Goal: Task Accomplishment & Management: Manage account settings

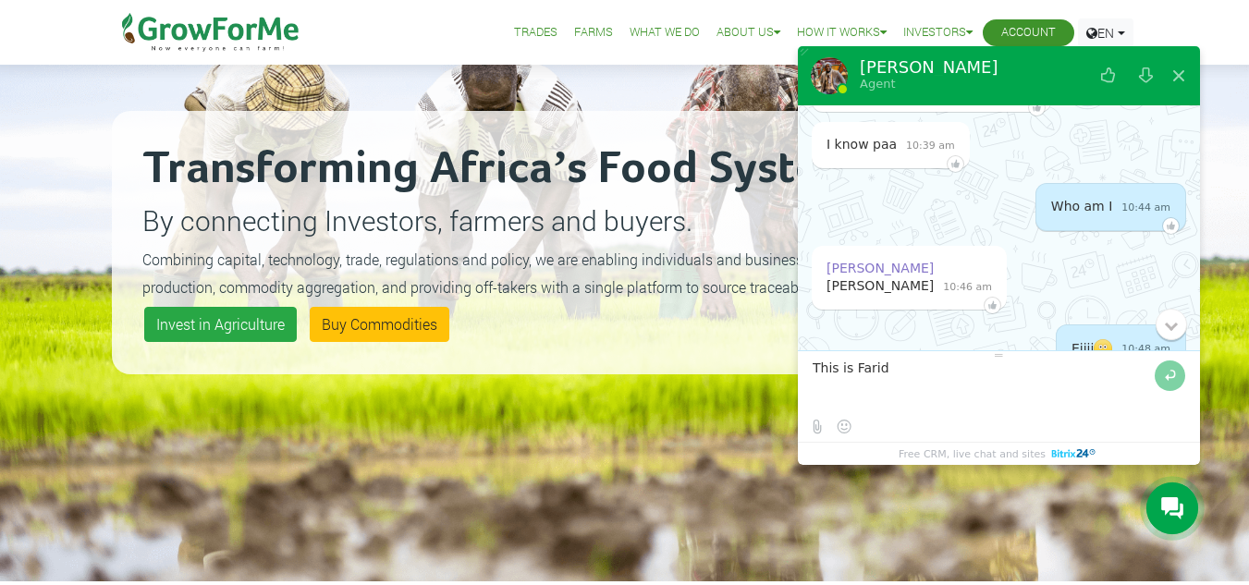
scroll to position [3128, 0]
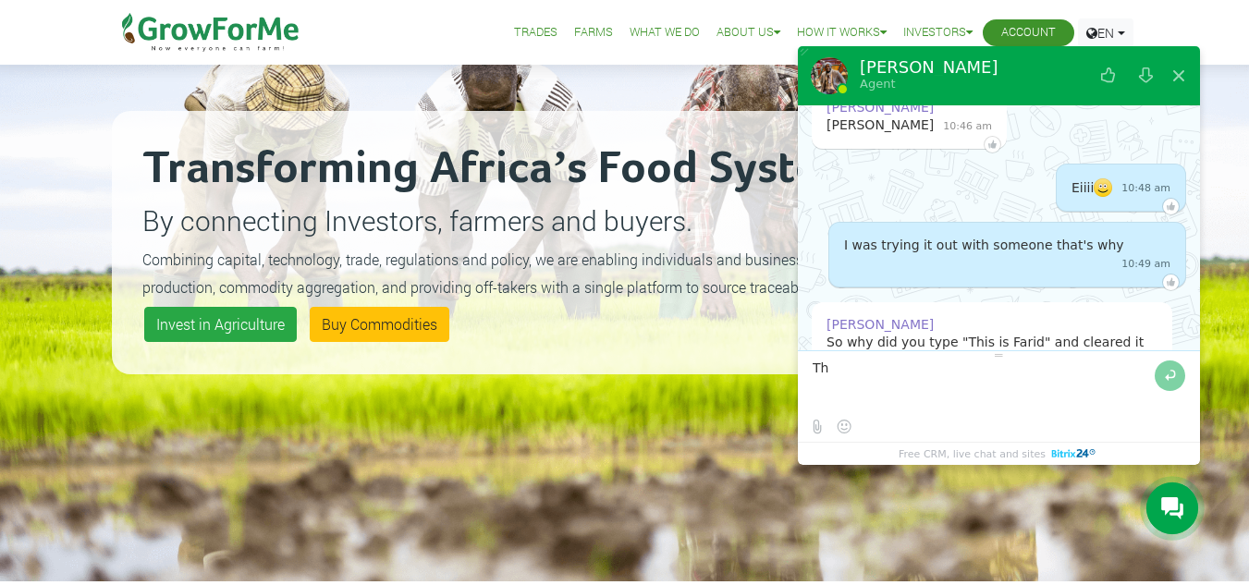
type textarea "T"
type textarea "S"
click at [1183, 77] on button at bounding box center [1178, 76] width 33 height 44
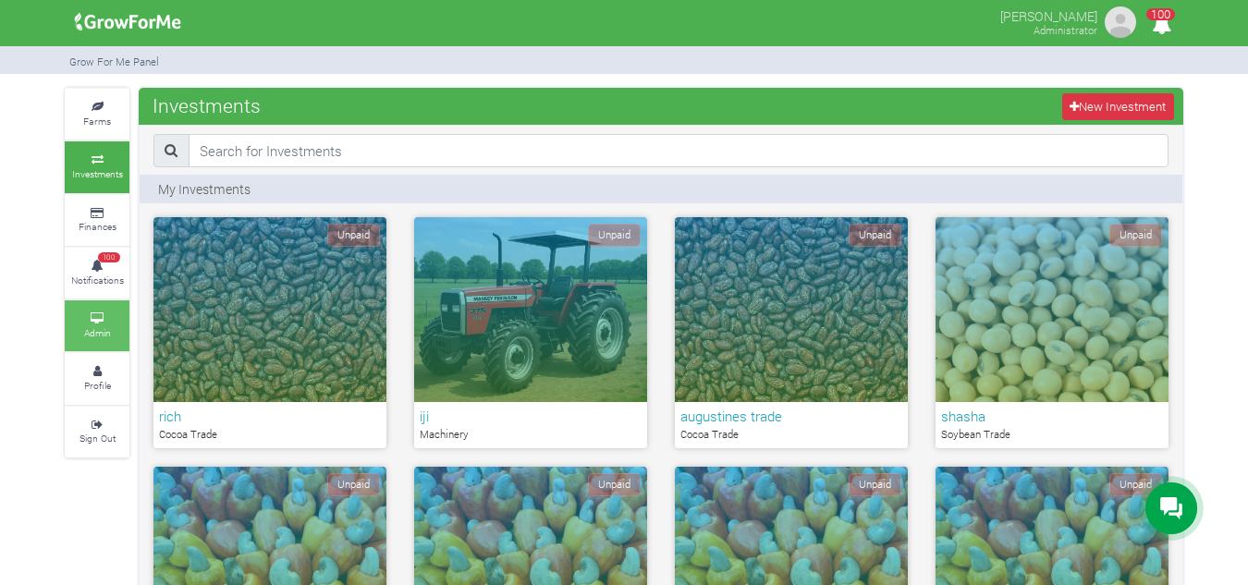
click at [84, 327] on small "Admin" at bounding box center [97, 332] width 27 height 13
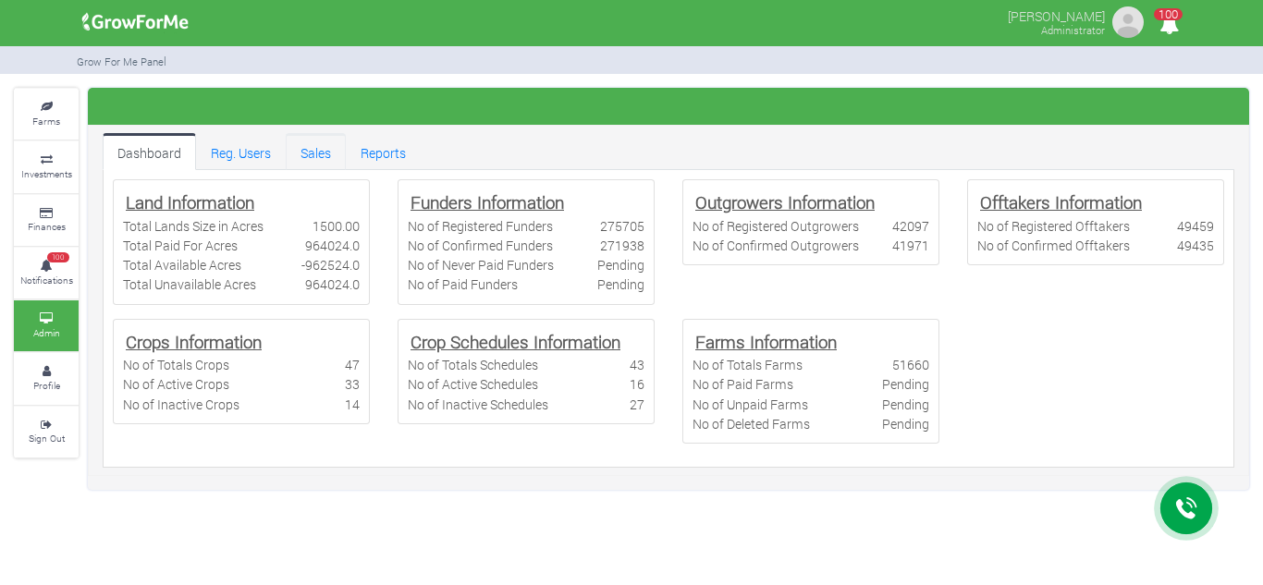
click at [327, 146] on link "Sales" at bounding box center [316, 151] width 60 height 37
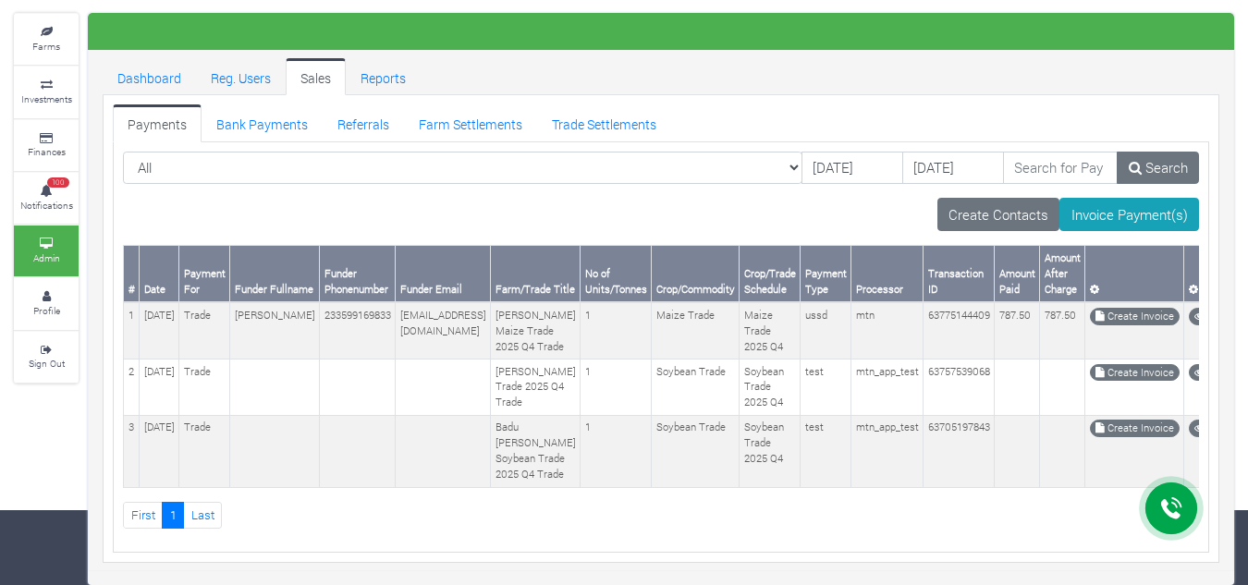
scroll to position [145, 0]
